Goal: Transaction & Acquisition: Purchase product/service

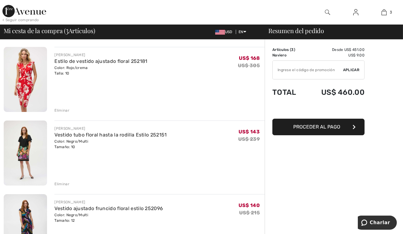
click at [26, 79] on img at bounding box center [25, 79] width 43 height 65
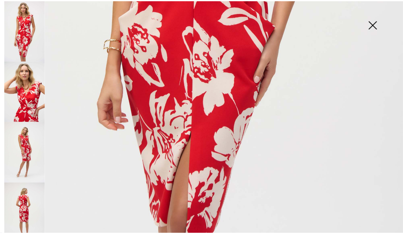
scroll to position [344, 0]
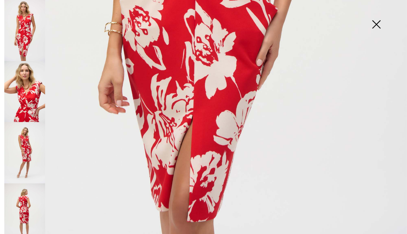
click at [378, 26] on img at bounding box center [376, 25] width 31 height 32
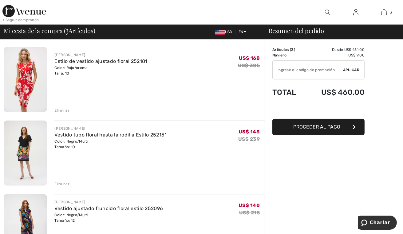
click at [62, 109] on div "Eliminar" at bounding box center [61, 111] width 15 height 6
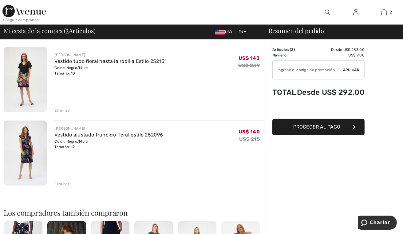
click at [63, 111] on div "Eliminar" at bounding box center [61, 111] width 15 height 6
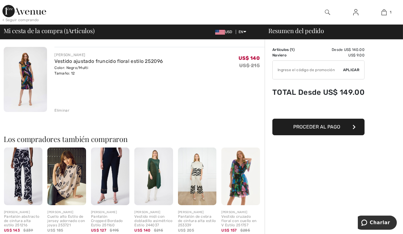
click at [326, 129] on span "Proceder al pago" at bounding box center [316, 127] width 47 height 6
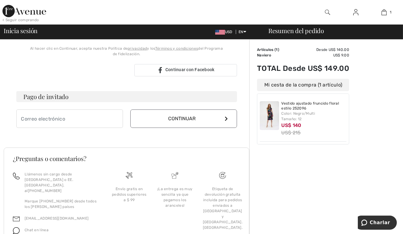
scroll to position [151, 0]
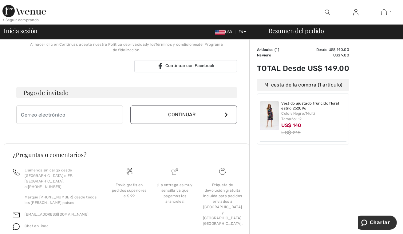
click at [60, 87] on h3 "Pago de invitado" at bounding box center [126, 92] width 221 height 11
click at [70, 110] on input "email" at bounding box center [69, 115] width 107 height 18
type input "[EMAIL_ADDRESS][DOMAIN_NAME]"
click at [228, 109] on button "Continuar" at bounding box center [183, 115] width 107 height 18
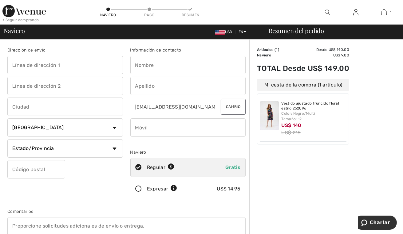
click at [114, 129] on select "País Canadá Estados Unidos Afganistán Islas Aland Albania Argelia Samoa America…" at bounding box center [65, 128] width 116 height 18
select select "MX"
click at [7, 119] on select "País Canadá Estados Unidos Afganistán Islas Aland Albania Argelia Samoa America…" at bounding box center [65, 128] width 116 height 18
click at [93, 103] on input "text" at bounding box center [65, 107] width 116 height 18
type input "acapulco"
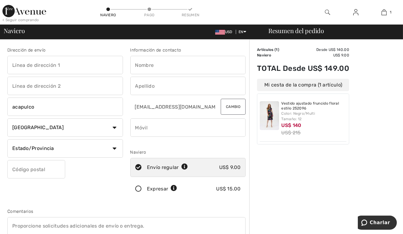
click at [281, 171] on div "Order Summary Details Artículos ( 1 ) Desde US$ 140.00 Promo code US$ 0.00 Navi…" at bounding box center [326, 228] width 154 height 377
click at [115, 151] on select "Estado/Provincia Aguascalientes Baja California Norte Baja California Sur Campe…" at bounding box center [65, 148] width 116 height 18
select select "GRO"
click at [7, 139] on select "Estado/Provincia Aguascalientes Baja California Norte Baja California Sur Campe…" at bounding box center [65, 148] width 116 height 18
click at [40, 170] on input "text" at bounding box center [36, 169] width 58 height 18
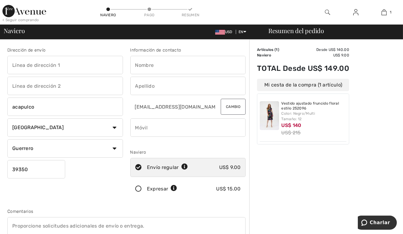
type input "39350"
click at [100, 197] on div "Dirección de envío acapulco País Canadá Estados Unidos Afganistán Islas Aland A…" at bounding box center [65, 124] width 123 height 154
click at [49, 65] on input "text" at bounding box center [65, 65] width 116 height 18
type input "coahuila 97"
click at [98, 195] on div "Dirección de envío coahuila 97 acapulco País Canadá Estados Unidos Afganistán I…" at bounding box center [65, 124] width 123 height 154
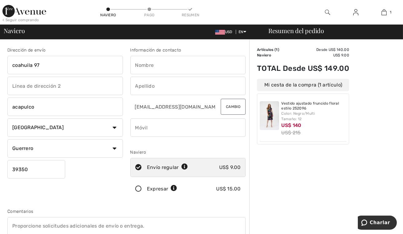
click at [104, 87] on input "text" at bounding box center [65, 86] width 116 height 18
type input "colonia progreso"
click at [169, 64] on input "text" at bounding box center [188, 65] width 116 height 18
click at [169, 64] on input "a" at bounding box center [188, 65] width 116 height 18
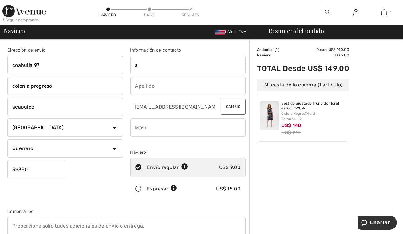
click at [172, 68] on input "a" at bounding box center [188, 65] width 116 height 18
type input "alondra"
click at [128, 106] on div "Información de contacto alondra dioemagarciavalente1@gmail.com Cambio Naviero E…" at bounding box center [188, 124] width 123 height 154
click at [159, 87] on input "text" at bounding box center [188, 86] width 116 height 18
type input "avila"
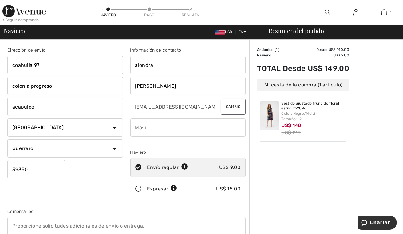
click at [355, 169] on div "Order Summary Details Artículos ( 1 ) Desde US$ 140.00 Promo code US$ 0.00 Navi…" at bounding box center [326, 228] width 154 height 377
click at [170, 135] on input "phone" at bounding box center [188, 128] width 116 height 18
type input "7441028315"
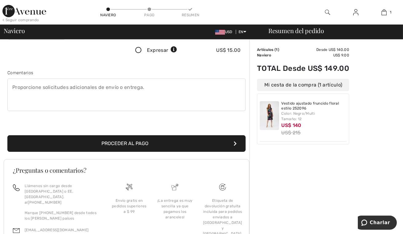
scroll to position [163, 0]
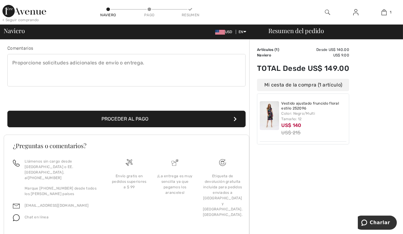
click at [232, 122] on button "Proceder al pago" at bounding box center [126, 119] width 238 height 17
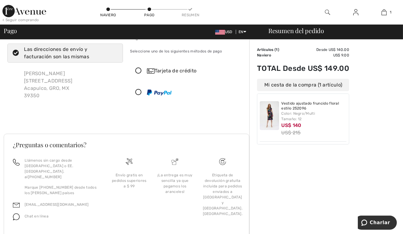
scroll to position [19, 0]
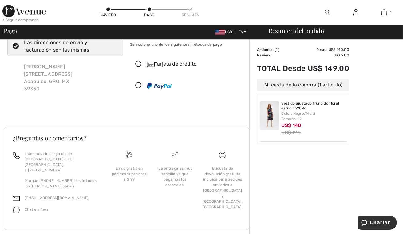
click at [138, 87] on icon at bounding box center [139, 86] width 16 height 6
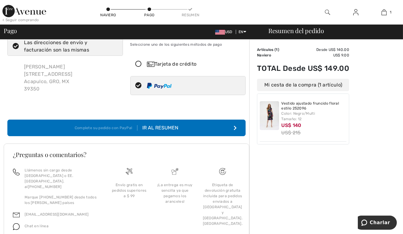
click at [215, 129] on button "Complete su pedido con PayPal Ir al resumen" at bounding box center [126, 128] width 238 height 17
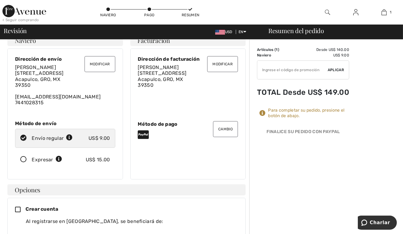
scroll to position [1, 0]
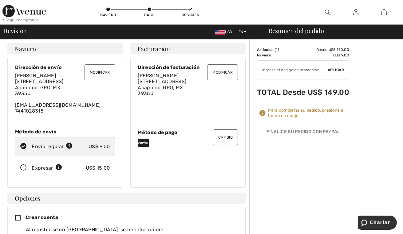
click at [230, 141] on button "Cambio" at bounding box center [225, 138] width 25 height 16
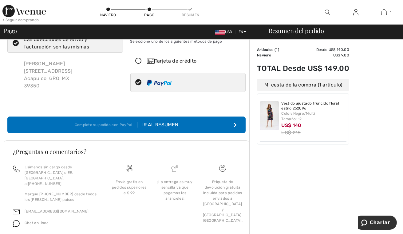
click at [138, 61] on icon at bounding box center [139, 61] width 16 height 6
